Goal: Task Accomplishment & Management: Use online tool/utility

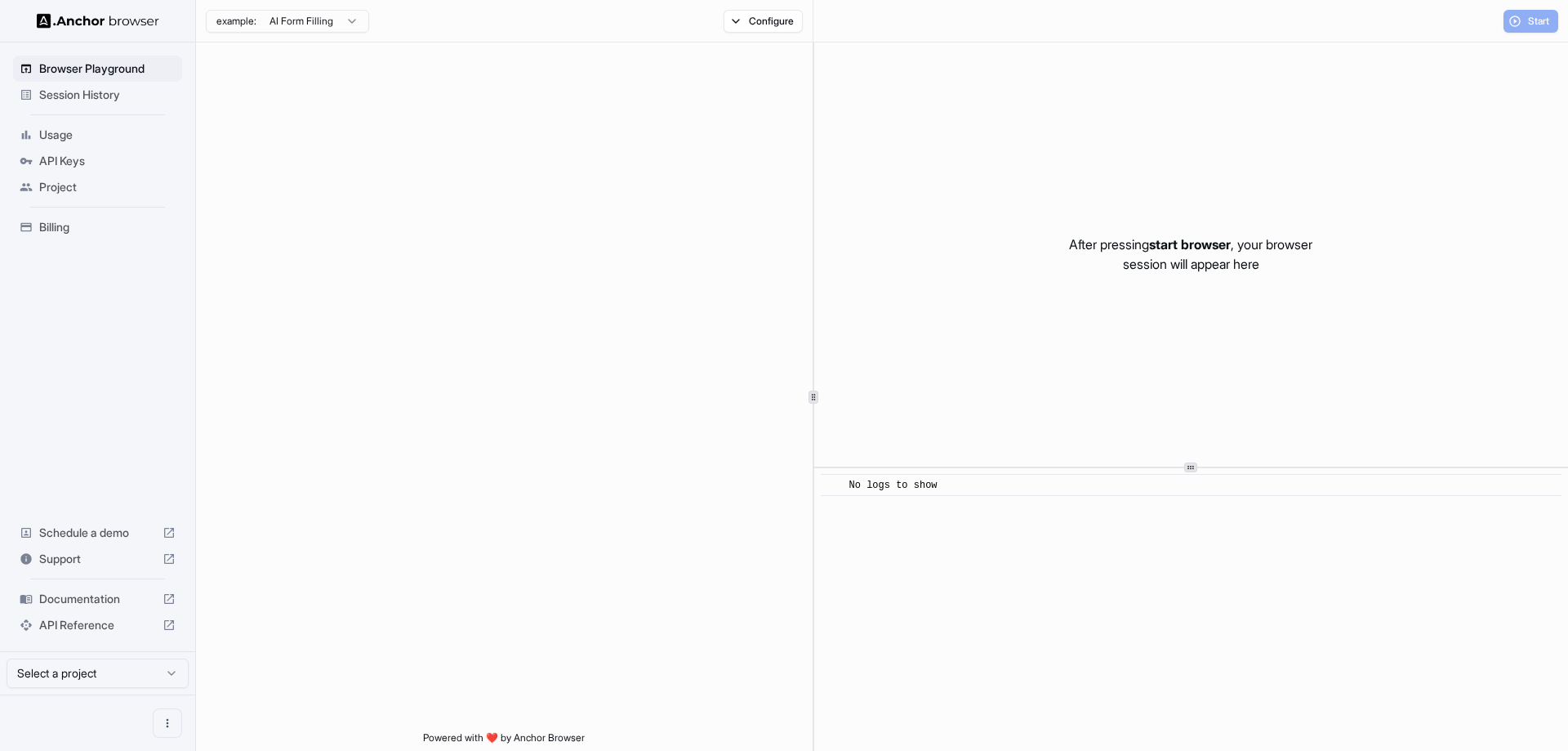
click at [1311, 274] on div "After pressing start browser , your browser session will appear here" at bounding box center [1191, 254] width 754 height 424
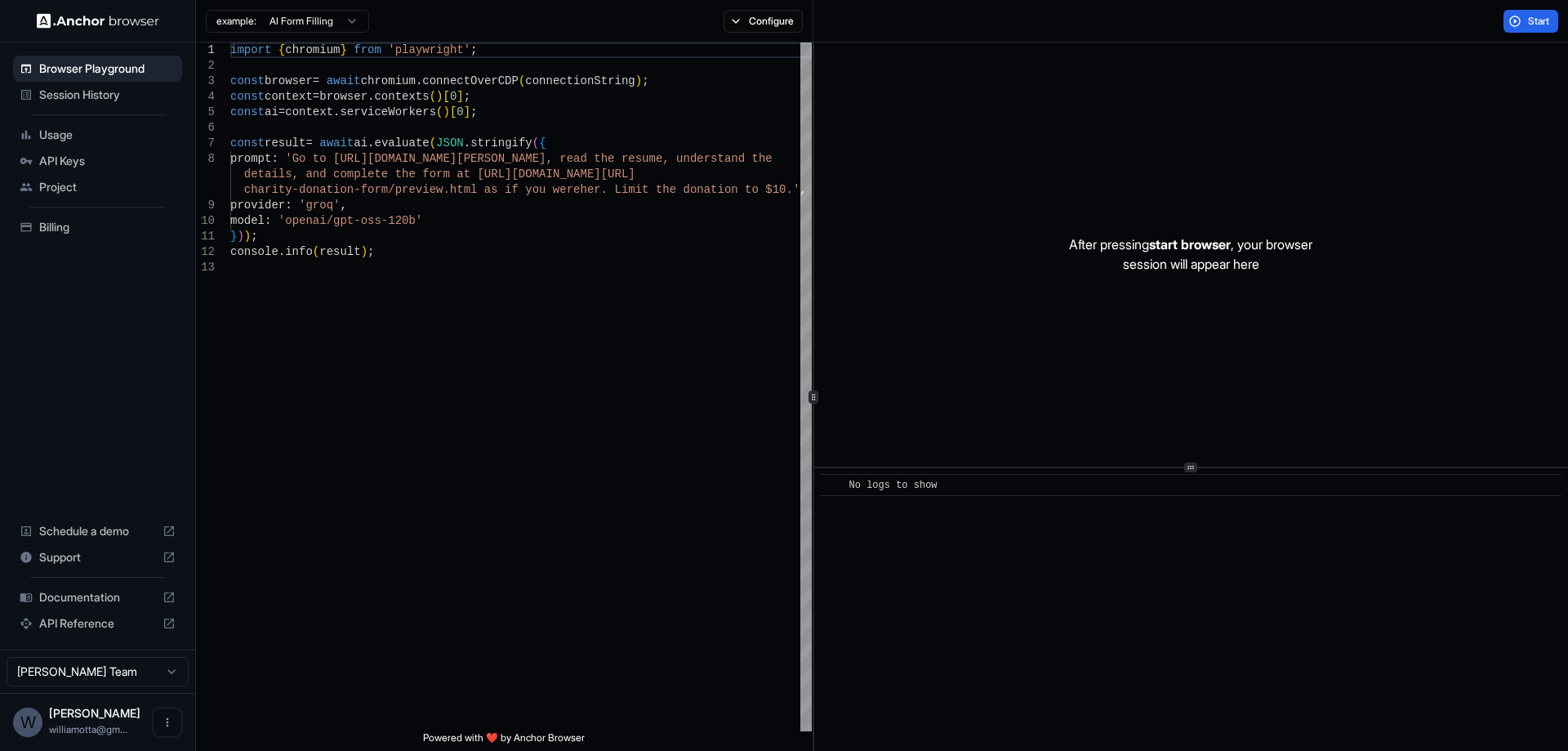
click at [78, 621] on span "API Reference" at bounding box center [97, 623] width 117 height 17
click at [73, 159] on span "API Keys" at bounding box center [107, 160] width 137 height 17
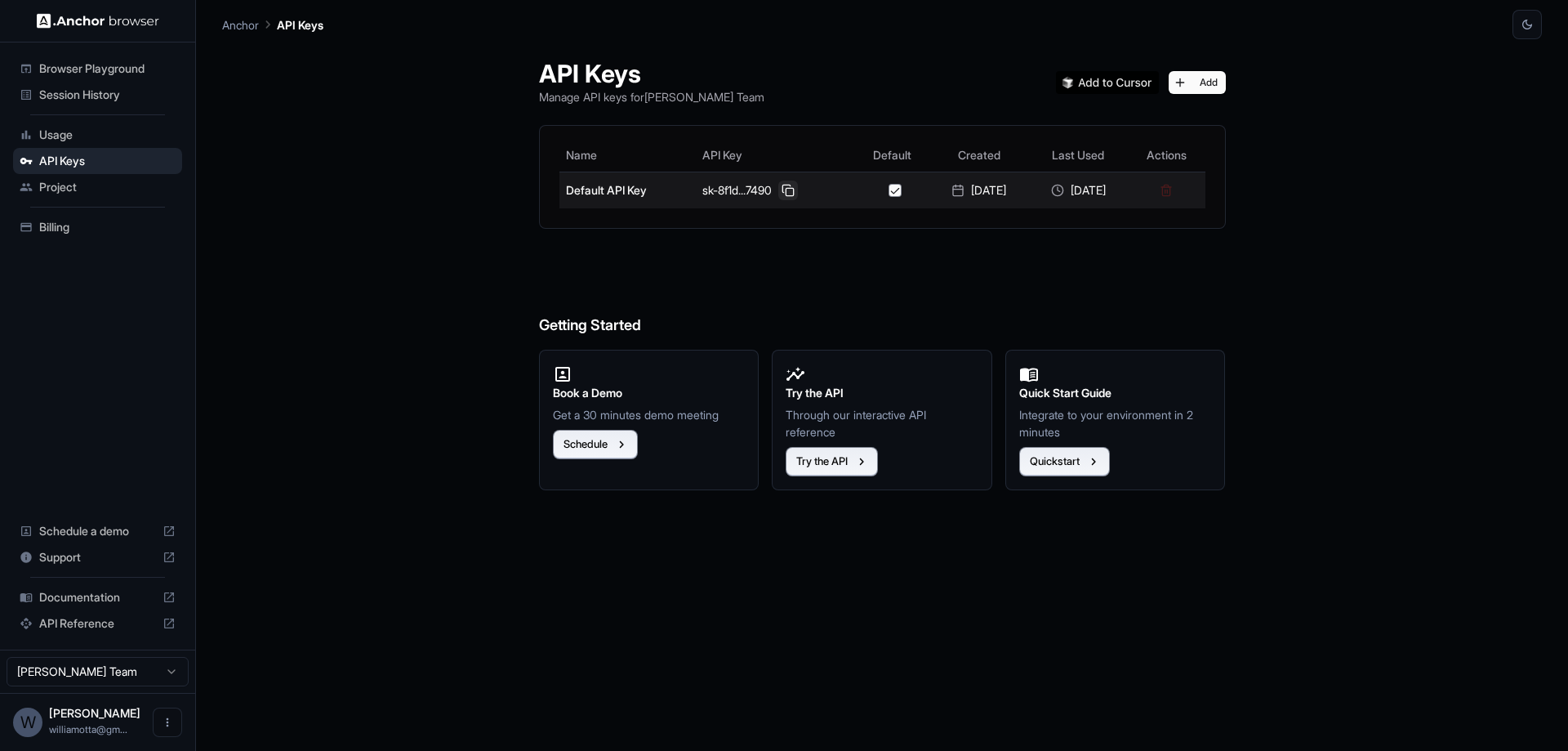
click at [778, 193] on button at bounding box center [788, 190] width 19 height 19
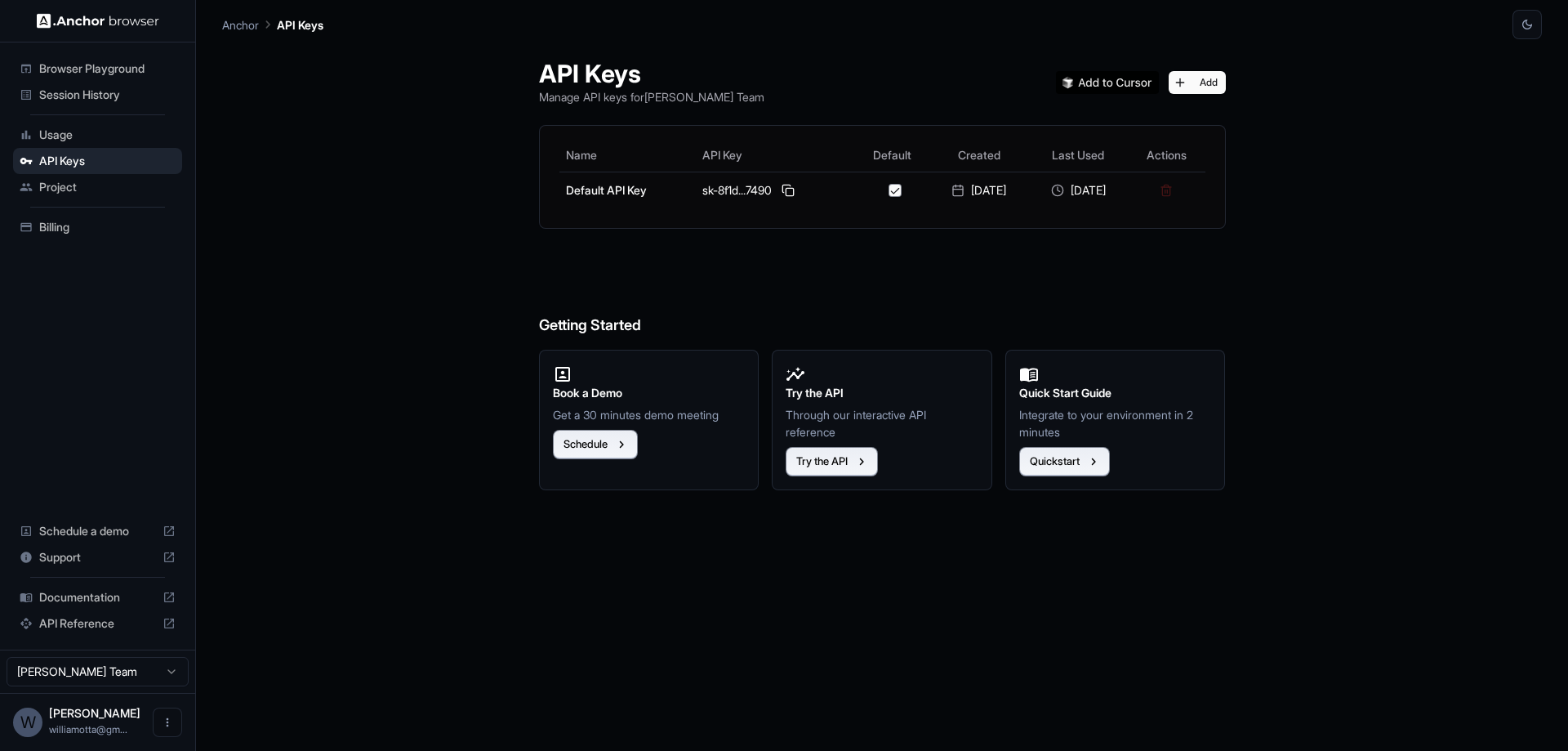
click at [148, 71] on span "Browser Playground" at bounding box center [107, 69] width 137 height 17
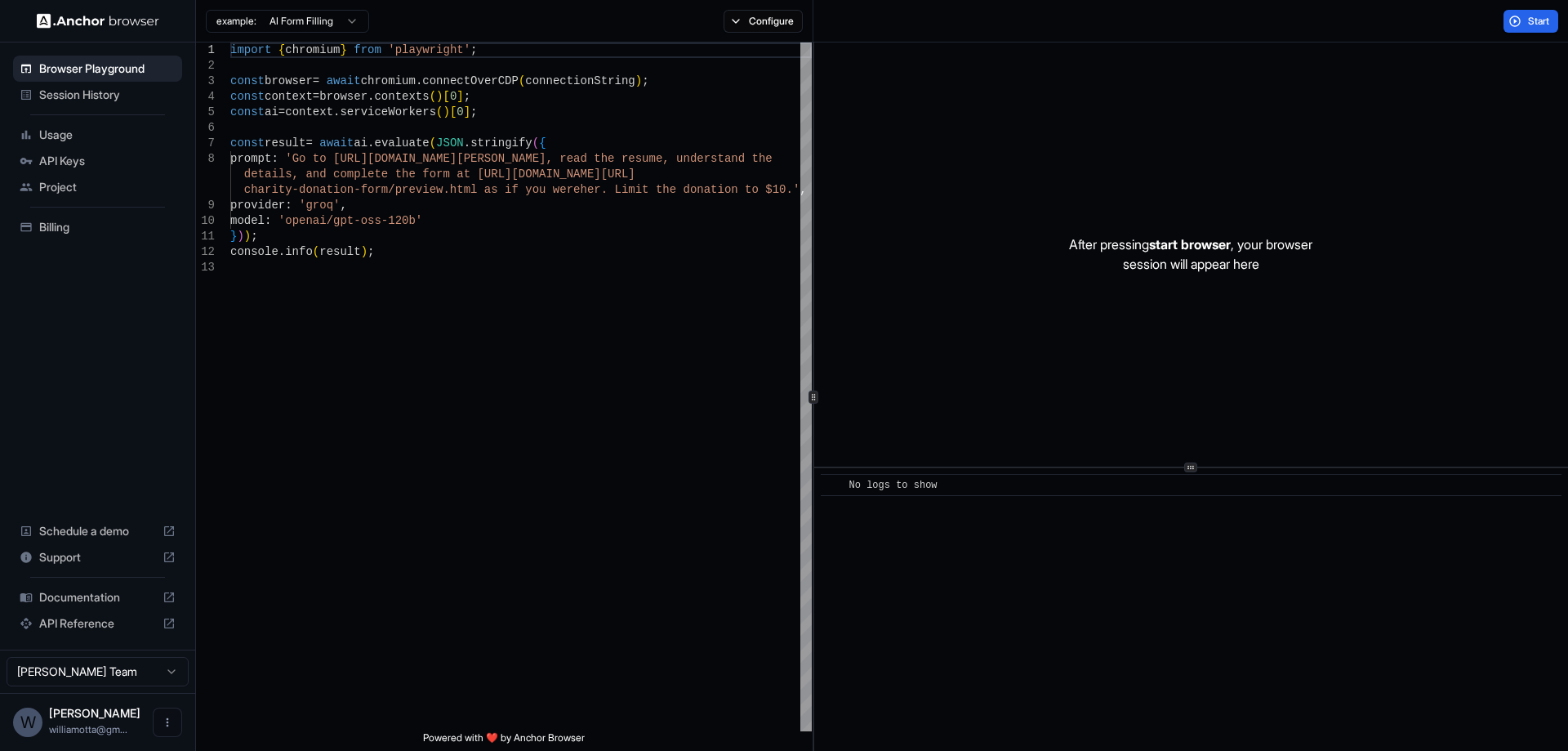
click at [327, 24] on html "Browser Playground Session History Usage API Keys Project Billing Schedule a de…" at bounding box center [784, 376] width 1568 height 751
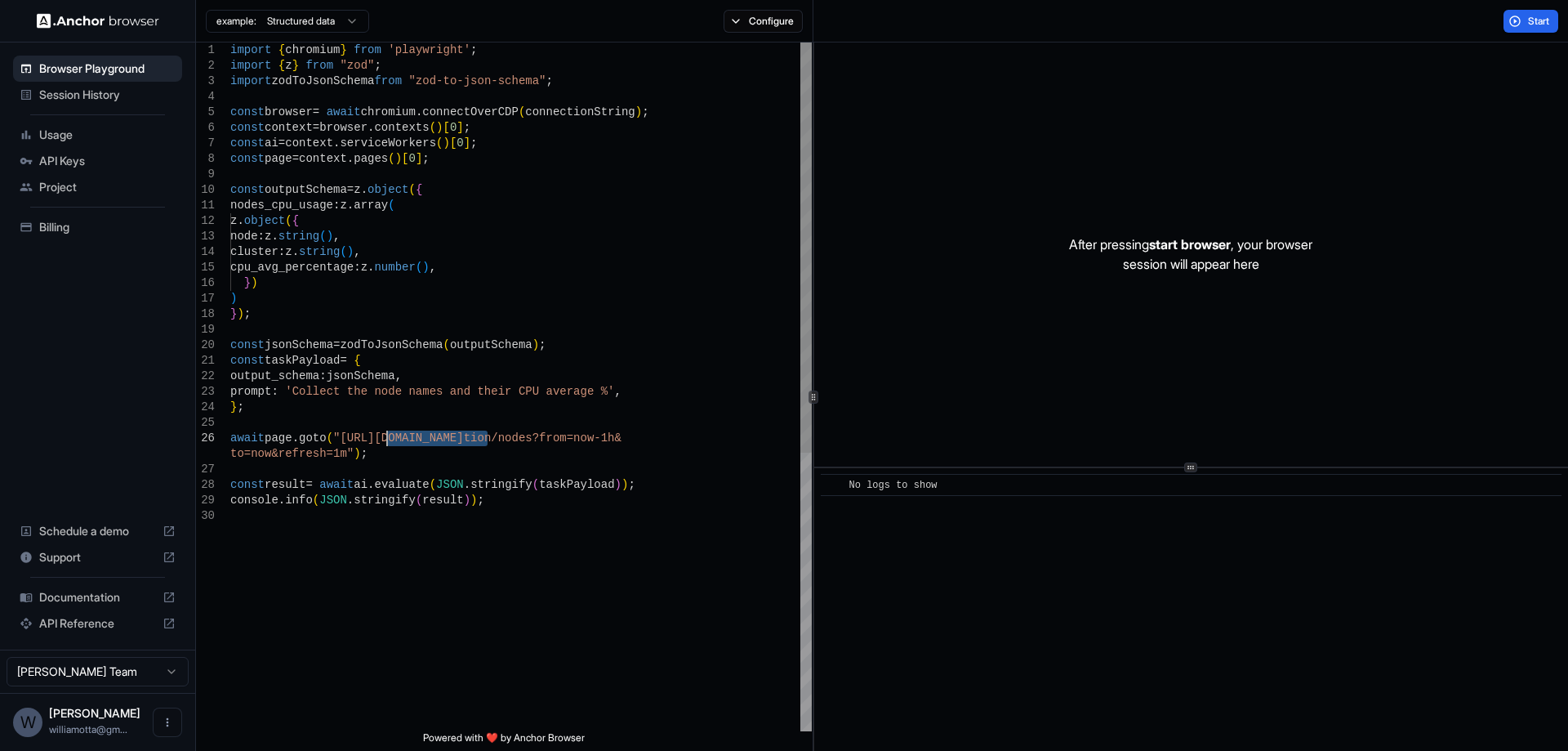
drag, startPoint x: 489, startPoint y: 435, endPoint x: 389, endPoint y: 433, distance: 100.0
click at [389, 433] on div "import { chromium } from 'playwright' ; import { z } from "zod" ; import zodToJ…" at bounding box center [521, 620] width 581 height 1155
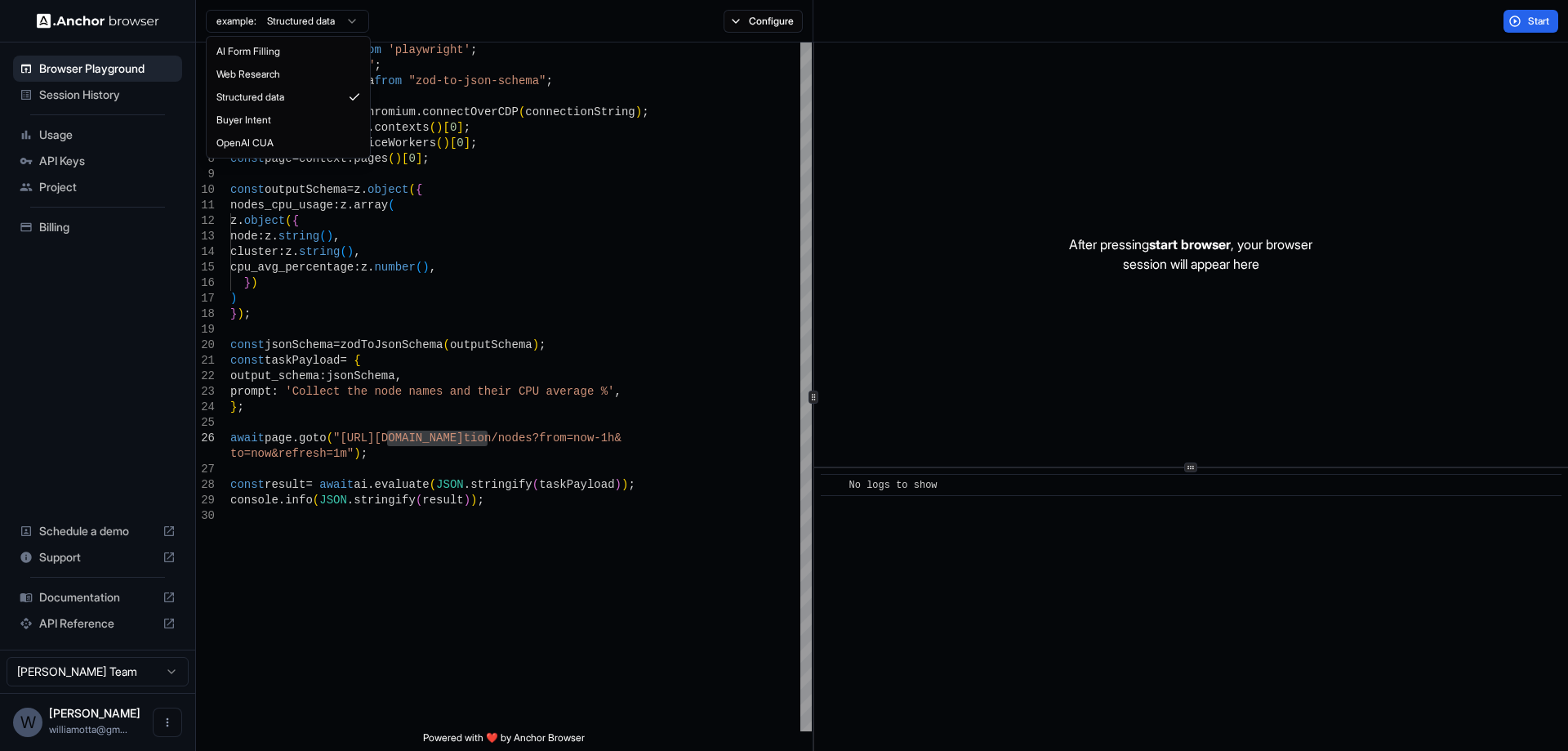
click at [322, 29] on html "Browser Playground Session History Usage API Keys Project Billing Schedule a de…" at bounding box center [784, 376] width 1568 height 751
type textarea "**********"
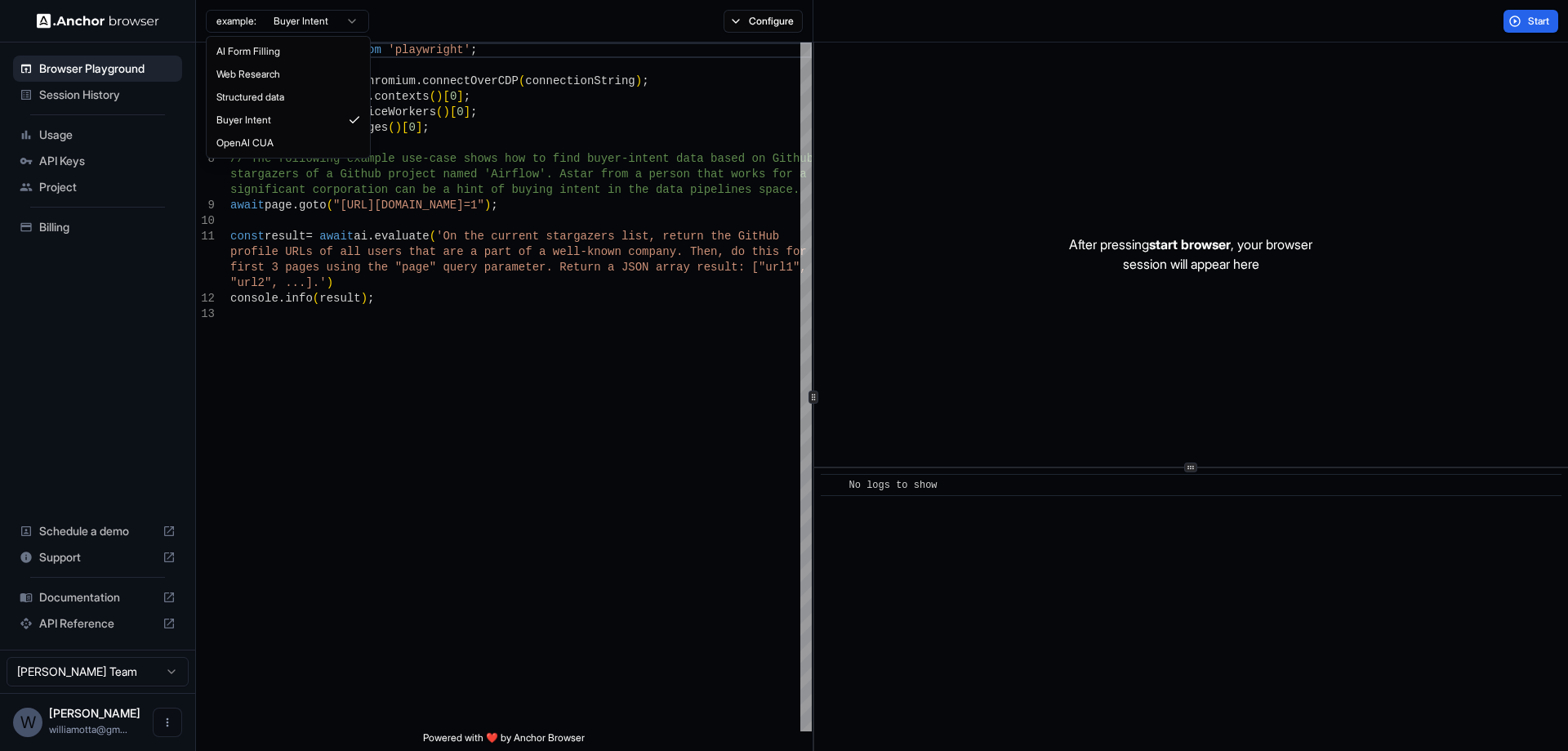
click at [344, 16] on html "Browser Playground Session History Usage API Keys Project Billing Schedule a de…" at bounding box center [784, 376] width 1568 height 751
